Goal: Find contact information: Find contact information

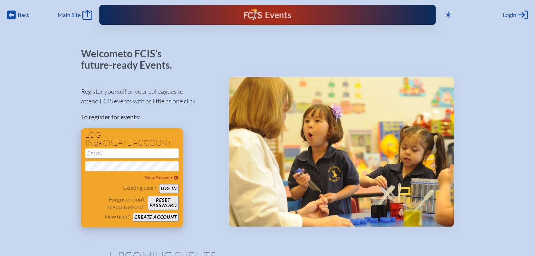
type input "[EMAIL_ADDRESS][DOMAIN_NAME]"
click at [167, 187] on button "Log in" at bounding box center [168, 188] width 19 height 9
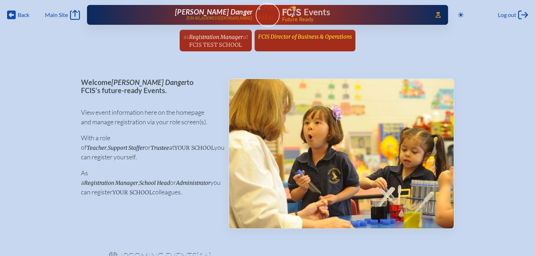
click at [317, 36] on span "FCIS Director of Business & Operations" at bounding box center [305, 36] width 94 height 7
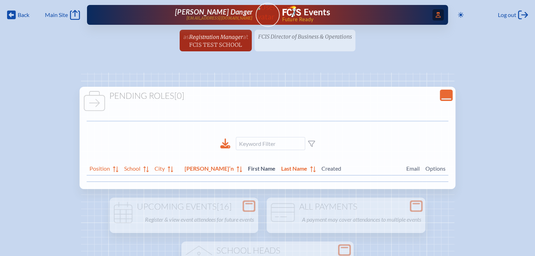
click at [432, 15] on span "Access Users..." at bounding box center [437, 14] width 11 height 11
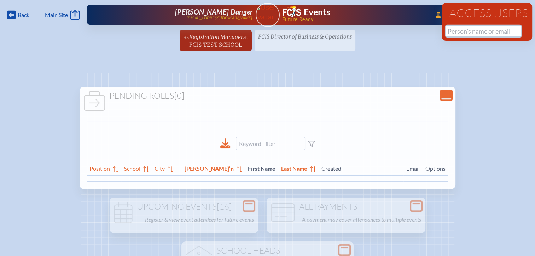
click at [456, 31] on input "text" at bounding box center [483, 31] width 75 height 11
paste input "[PERSON_NAME]"
drag, startPoint x: 471, startPoint y: 31, endPoint x: 429, endPoint y: 33, distance: 41.8
click at [429, 33] on div "Back Back Main Site Main Site Toggle to Dark Mode Log out Log out ...Close Acce…" at bounding box center [267, 28] width 535 height 56
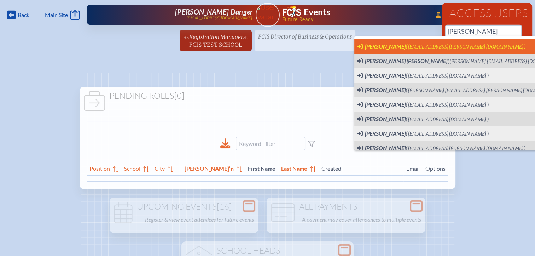
scroll to position [0, 5]
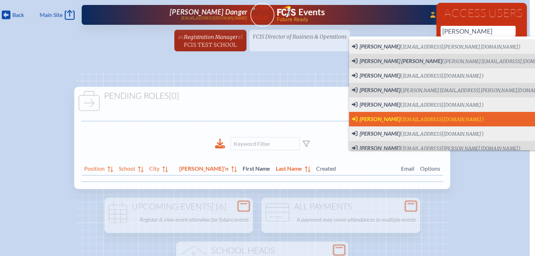
click at [390, 120] on span "[PERSON_NAME]" at bounding box center [380, 118] width 41 height 7
type input "[EMAIL_ADDRESS][DOMAIN_NAME]"
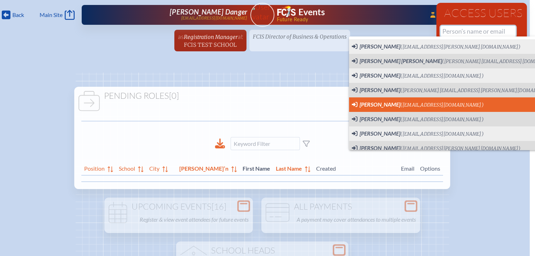
scroll to position [0, 0]
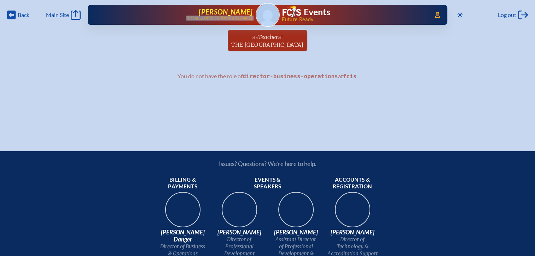
drag, startPoint x: 254, startPoint y: 18, endPoint x: 191, endPoint y: 20, distance: 62.6
click at [191, 20] on div "Access Users... Marisa Robinson mrobinson@thepineschool.org Events Future Ready" at bounding box center [268, 15] width 360 height 20
copy p "[EMAIL_ADDRESS][DOMAIN_NAME]"
